Goal: Information Seeking & Learning: Learn about a topic

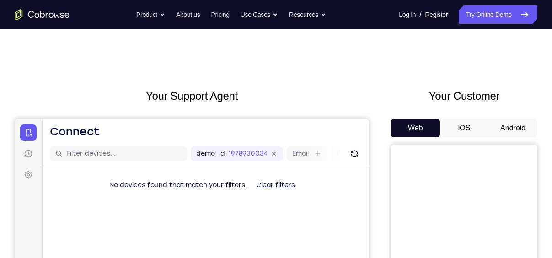
click at [460, 126] on button "iOS" at bounding box center [464, 128] width 49 height 18
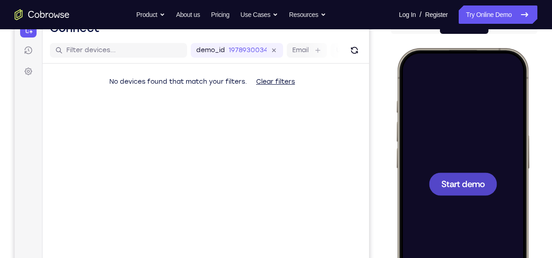
click at [472, 187] on span "Start demo" at bounding box center [463, 183] width 43 height 9
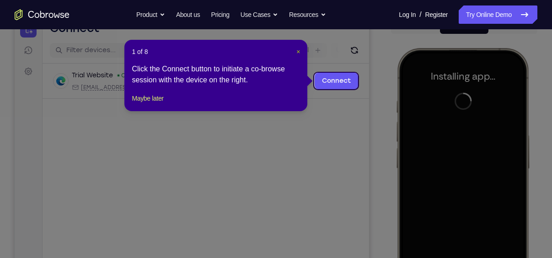
click at [297, 52] on span "×" at bounding box center [299, 51] width 4 height 7
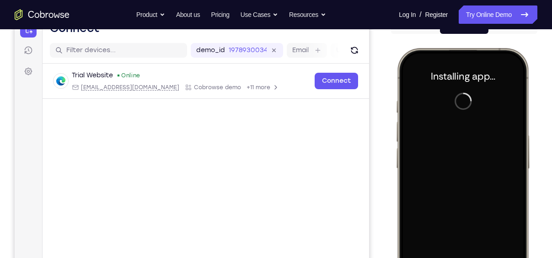
click at [381, 151] on div "Your Support Agent Your Customer Web iOS Android" at bounding box center [276, 153] width 523 height 338
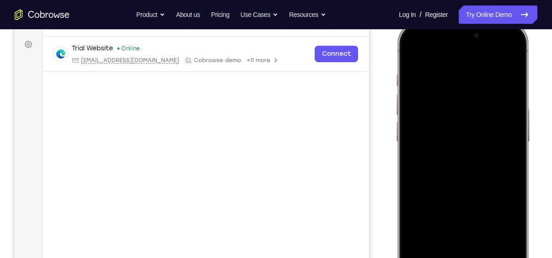
scroll to position [131, 0]
click at [475, 151] on div at bounding box center [463, 155] width 120 height 261
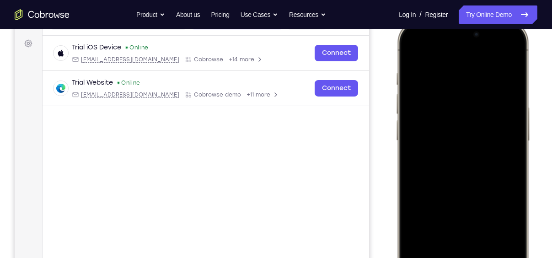
scroll to position [144, 0]
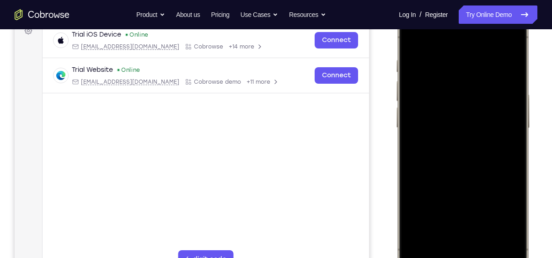
click at [452, 252] on div at bounding box center [463, 142] width 120 height 261
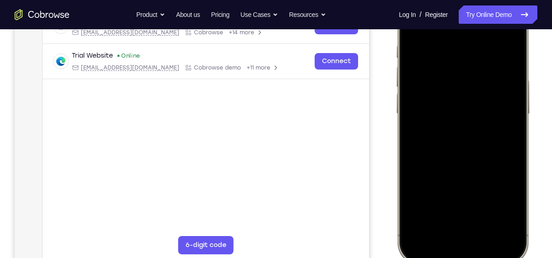
scroll to position [159, 0]
click at [473, 228] on div at bounding box center [463, 128] width 120 height 261
click at [471, 40] on div at bounding box center [463, 128] width 120 height 261
click at [448, 144] on div at bounding box center [463, 128] width 120 height 261
click at [466, 92] on div at bounding box center [463, 128] width 120 height 261
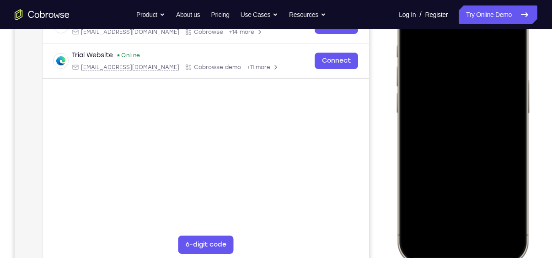
click at [471, 111] on div at bounding box center [463, 128] width 120 height 261
click at [471, 134] on div at bounding box center [463, 128] width 120 height 261
click at [489, 167] on div at bounding box center [463, 128] width 120 height 261
click at [488, 213] on div at bounding box center [463, 128] width 120 height 261
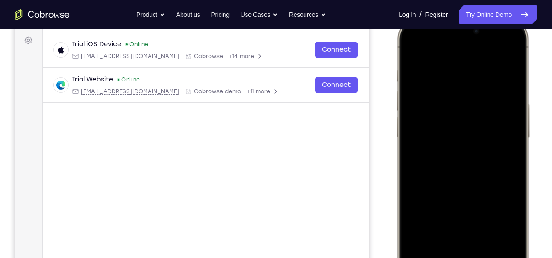
scroll to position [134, 0]
click at [479, 132] on div at bounding box center [463, 152] width 120 height 261
click at [411, 52] on div at bounding box center [463, 152] width 120 height 261
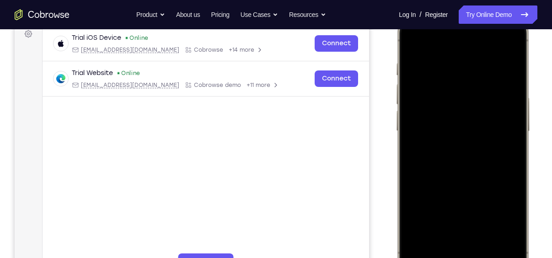
scroll to position [140, 0]
click at [416, 37] on div at bounding box center [463, 146] width 120 height 261
click at [454, 70] on div at bounding box center [463, 146] width 120 height 261
click at [494, 224] on div at bounding box center [463, 146] width 120 height 261
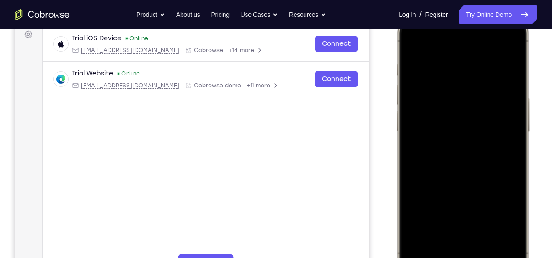
click at [510, 127] on div at bounding box center [463, 146] width 120 height 261
click at [485, 96] on div at bounding box center [463, 146] width 120 height 261
click at [500, 104] on div at bounding box center [463, 146] width 120 height 261
click at [504, 124] on div at bounding box center [463, 146] width 120 height 261
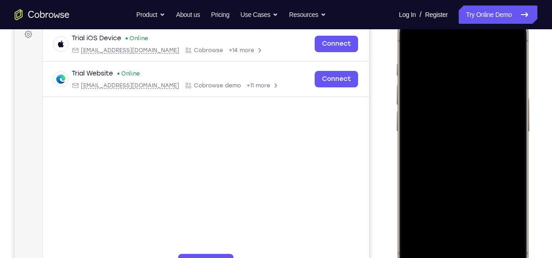
click at [504, 124] on div at bounding box center [463, 146] width 120 height 261
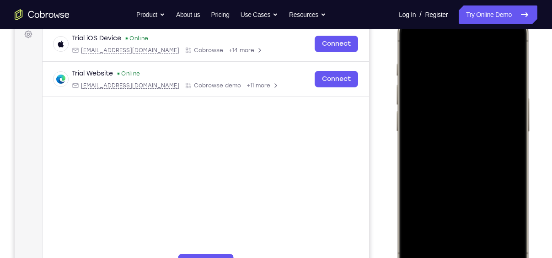
click at [505, 41] on div at bounding box center [463, 146] width 120 height 261
click at [510, 249] on div at bounding box center [463, 146] width 120 height 261
click at [448, 74] on div at bounding box center [463, 146] width 120 height 261
click at [453, 72] on div at bounding box center [463, 146] width 120 height 261
click at [452, 65] on div at bounding box center [463, 146] width 120 height 261
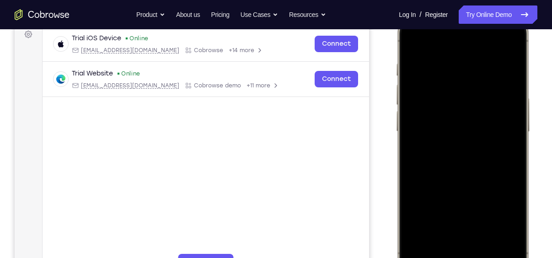
click at [512, 107] on div at bounding box center [463, 146] width 120 height 261
click at [505, 104] on div at bounding box center [463, 146] width 120 height 261
click at [508, 41] on div at bounding box center [463, 146] width 120 height 261
drag, startPoint x: 505, startPoint y: 97, endPoint x: 313, endPoint y: 100, distance: 191.3
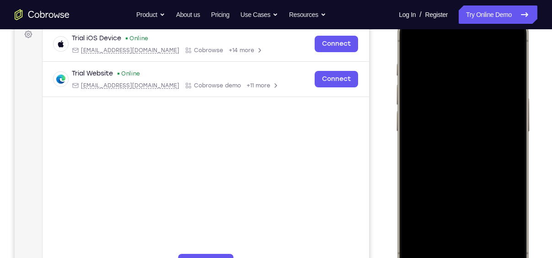
click at [396, 100] on html "Online web based iOS Simulators and Android Emulators. Run iPhone, iPad, Mobile…" at bounding box center [464, 148] width 137 height 275
click at [484, 225] on div at bounding box center [463, 146] width 120 height 261
drag, startPoint x: 486, startPoint y: 197, endPoint x: 492, endPoint y: 94, distance: 103.1
click at [492, 94] on div at bounding box center [463, 146] width 120 height 261
drag, startPoint x: 491, startPoint y: 206, endPoint x: 508, endPoint y: 125, distance: 82.8
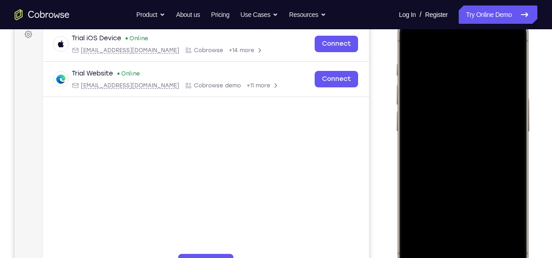
click at [508, 125] on div at bounding box center [463, 146] width 120 height 261
drag, startPoint x: 489, startPoint y: 220, endPoint x: 496, endPoint y: 116, distance: 104.5
click at [496, 116] on div at bounding box center [463, 146] width 120 height 261
drag, startPoint x: 480, startPoint y: 218, endPoint x: 486, endPoint y: 100, distance: 117.8
click at [486, 100] on div at bounding box center [463, 146] width 120 height 261
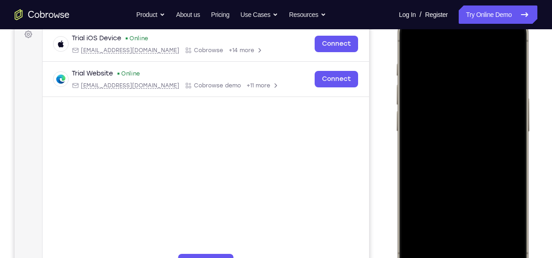
drag, startPoint x: 478, startPoint y: 210, endPoint x: 494, endPoint y: 123, distance: 88.3
click at [494, 123] on div at bounding box center [463, 146] width 120 height 261
drag, startPoint x: 491, startPoint y: 206, endPoint x: 501, endPoint y: 179, distance: 28.2
click at [501, 179] on div at bounding box center [463, 146] width 120 height 261
click at [478, 149] on div at bounding box center [463, 146] width 120 height 261
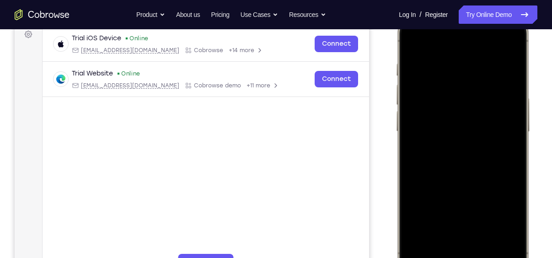
click at [450, 44] on div at bounding box center [463, 146] width 120 height 261
click at [411, 45] on div at bounding box center [463, 146] width 120 height 261
drag, startPoint x: 475, startPoint y: 193, endPoint x: 475, endPoint y: 65, distance: 127.7
click at [475, 65] on div at bounding box center [463, 146] width 120 height 261
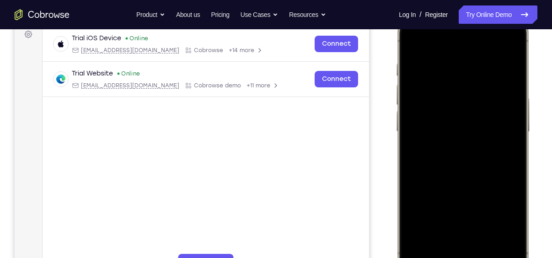
drag, startPoint x: 475, startPoint y: 219, endPoint x: 485, endPoint y: 131, distance: 88.5
click at [485, 131] on div at bounding box center [463, 146] width 120 height 261
drag, startPoint x: 476, startPoint y: 208, endPoint x: 496, endPoint y: 121, distance: 89.6
click at [496, 121] on div at bounding box center [463, 146] width 120 height 261
click at [412, 44] on div at bounding box center [463, 146] width 120 height 261
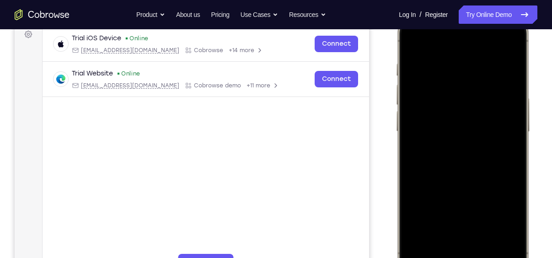
click at [509, 244] on div at bounding box center [463, 146] width 120 height 261
click at [508, 231] on div at bounding box center [463, 146] width 120 height 261
drag, startPoint x: 492, startPoint y: 151, endPoint x: 500, endPoint y: 85, distance: 66.3
click at [500, 85] on div at bounding box center [463, 146] width 120 height 261
click at [428, 162] on div at bounding box center [463, 146] width 120 height 261
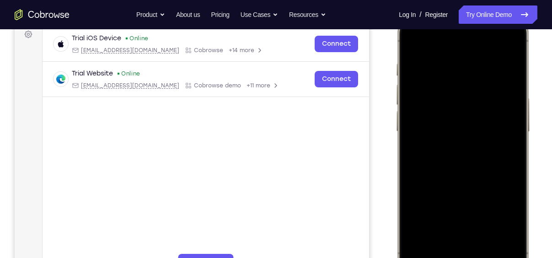
click at [518, 109] on div at bounding box center [463, 146] width 120 height 261
click at [421, 255] on div at bounding box center [463, 146] width 120 height 261
click at [486, 226] on div at bounding box center [463, 146] width 120 height 261
drag, startPoint x: 467, startPoint y: 211, endPoint x: 488, endPoint y: 98, distance: 115.0
click at [488, 98] on div at bounding box center [463, 146] width 120 height 261
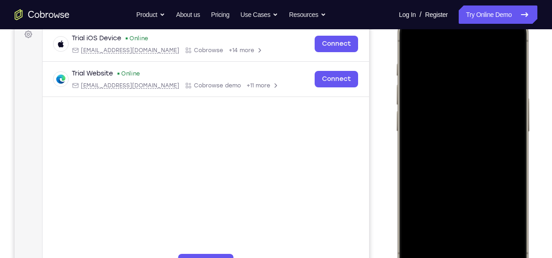
drag, startPoint x: 482, startPoint y: 208, endPoint x: 462, endPoint y: 281, distance: 76.4
click at [462, 258] on div at bounding box center [463, 147] width 135 height 272
click at [456, 147] on div at bounding box center [463, 146] width 120 height 261
click at [463, 227] on div at bounding box center [463, 146] width 120 height 261
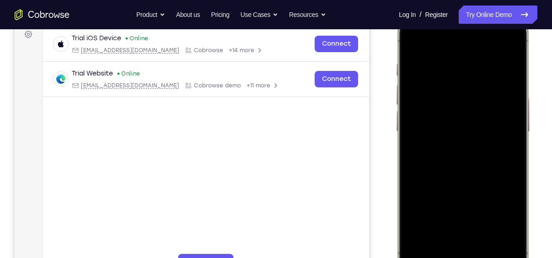
click at [504, 224] on div at bounding box center [463, 146] width 120 height 261
click at [448, 227] on div at bounding box center [463, 146] width 120 height 261
click at [511, 220] on div at bounding box center [463, 146] width 120 height 261
click at [444, 224] on div at bounding box center [463, 146] width 120 height 261
click at [510, 227] on div at bounding box center [463, 146] width 120 height 261
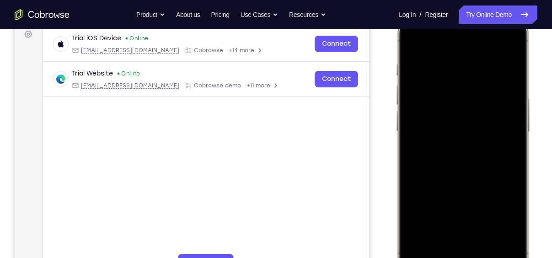
click at [510, 227] on div at bounding box center [463, 146] width 120 height 261
click at [412, 44] on div at bounding box center [463, 146] width 120 height 261
click at [508, 245] on div at bounding box center [463, 146] width 120 height 261
click at [482, 63] on div at bounding box center [463, 146] width 120 height 261
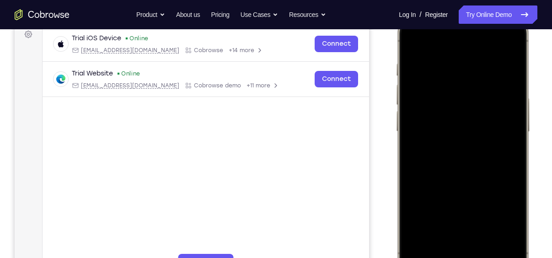
click at [509, 47] on div at bounding box center [463, 146] width 120 height 261
click at [484, 226] on div at bounding box center [463, 146] width 120 height 261
click at [461, 135] on div at bounding box center [463, 146] width 68 height 23
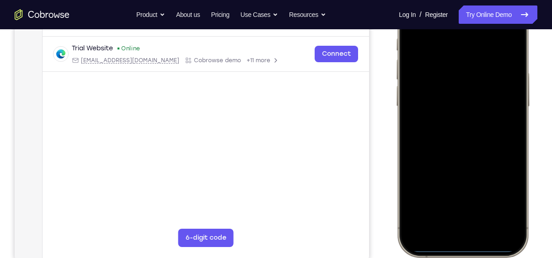
scroll to position [169, 0]
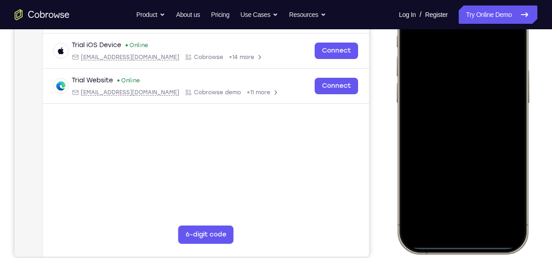
click at [444, 237] on div at bounding box center [463, 118] width 120 height 261
click at [485, 217] on div at bounding box center [463, 118] width 120 height 261
click at [451, 133] on div at bounding box center [463, 118] width 120 height 261
click at [462, 81] on div at bounding box center [463, 118] width 120 height 261
click at [462, 105] on div at bounding box center [463, 118] width 120 height 261
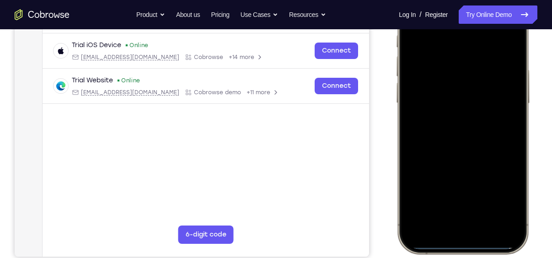
click at [472, 119] on div at bounding box center [463, 118] width 120 height 261
click at [486, 119] on div at bounding box center [463, 118] width 120 height 261
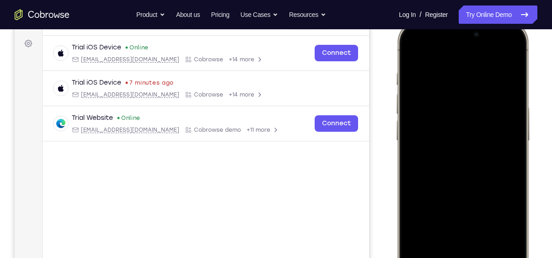
click at [487, 195] on div at bounding box center [463, 155] width 120 height 261
click at [488, 197] on div at bounding box center [463, 155] width 120 height 261
click at [483, 240] on div at bounding box center [463, 155] width 120 height 261
click at [437, 129] on div at bounding box center [463, 155] width 120 height 261
click at [412, 56] on div at bounding box center [463, 155] width 120 height 261
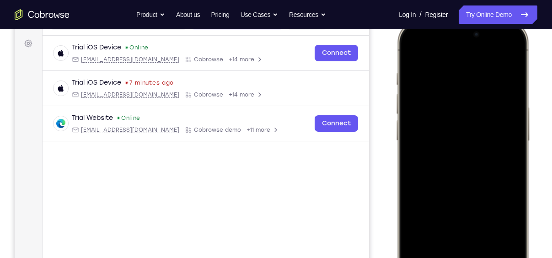
click at [411, 50] on div at bounding box center [463, 155] width 120 height 261
click at [454, 76] on div at bounding box center [463, 155] width 120 height 261
click at [457, 75] on div at bounding box center [463, 155] width 120 height 261
click at [505, 53] on div at bounding box center [463, 155] width 120 height 261
click at [479, 66] on div at bounding box center [463, 155] width 120 height 261
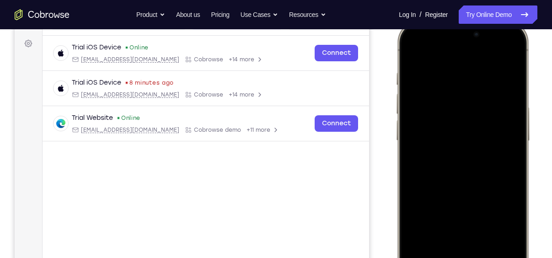
click at [509, 52] on div at bounding box center [463, 155] width 120 height 261
